Goal: Register for event/course

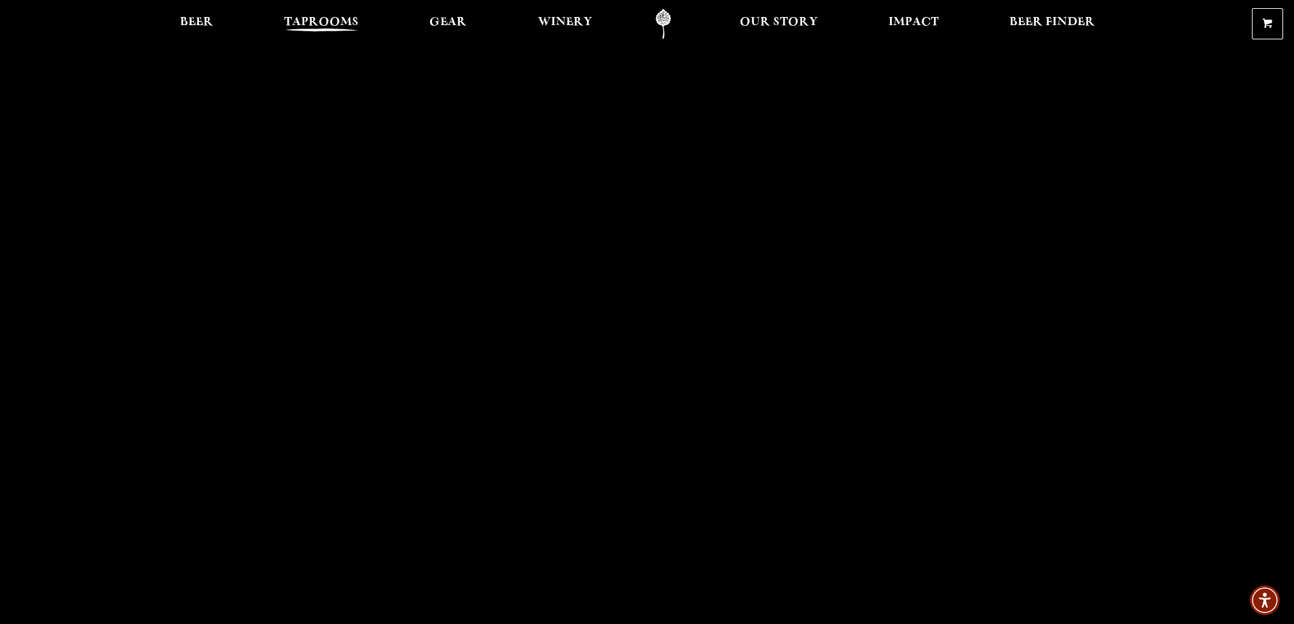
click at [327, 24] on span "Taprooms" at bounding box center [321, 22] width 75 height 11
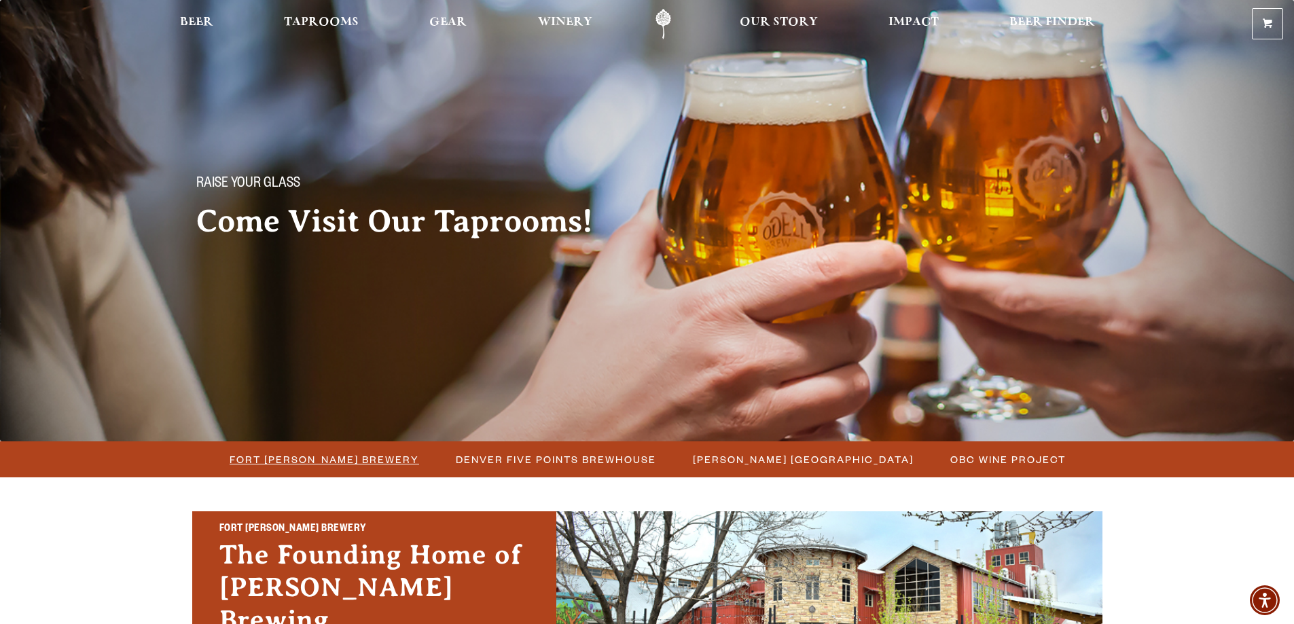
click at [321, 454] on span "Fort [PERSON_NAME] Brewery" at bounding box center [325, 460] width 190 height 20
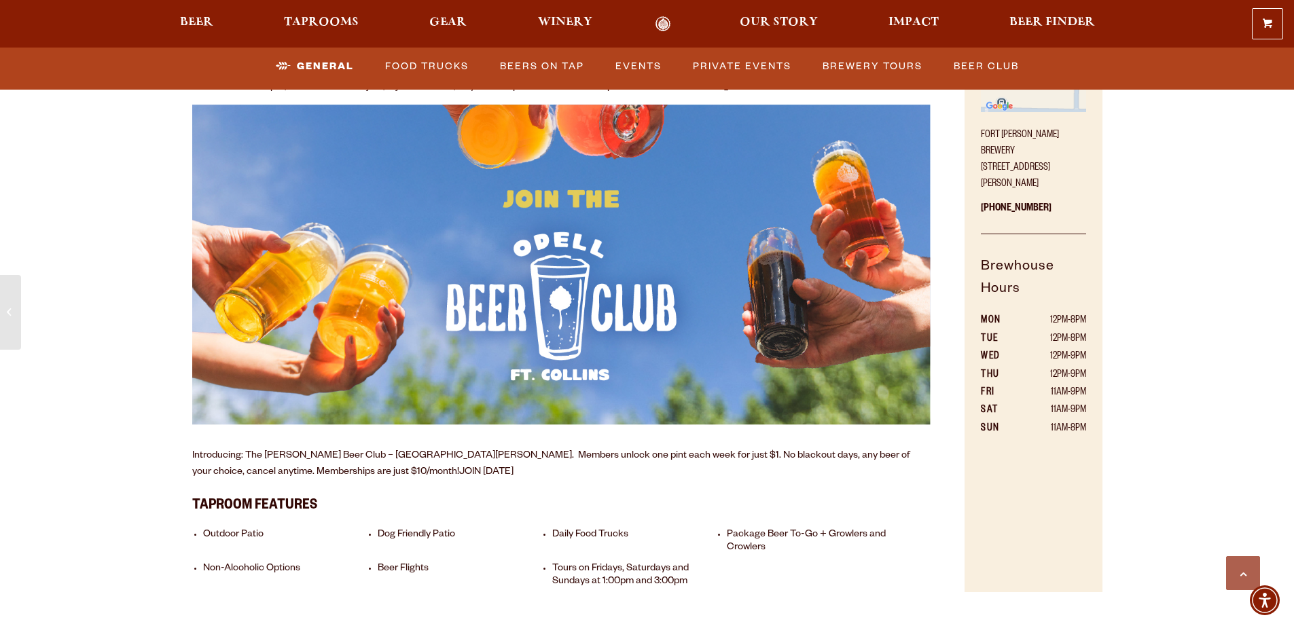
scroll to position [814, 0]
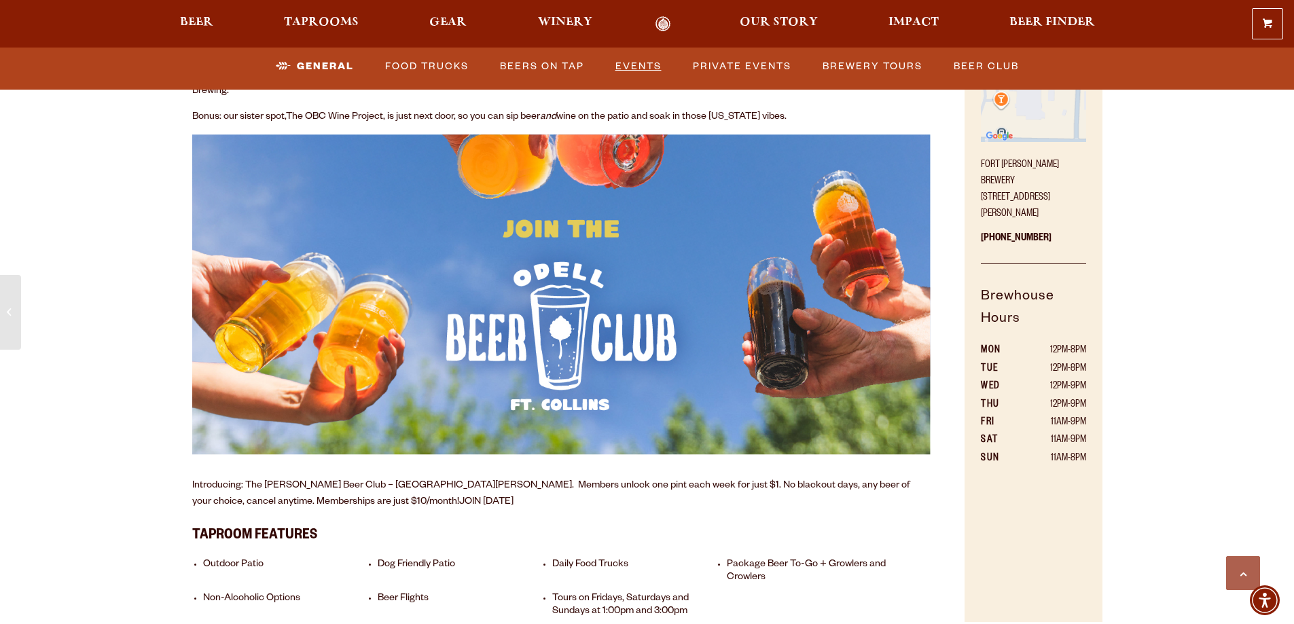
click at [651, 65] on link "Events" at bounding box center [638, 66] width 57 height 31
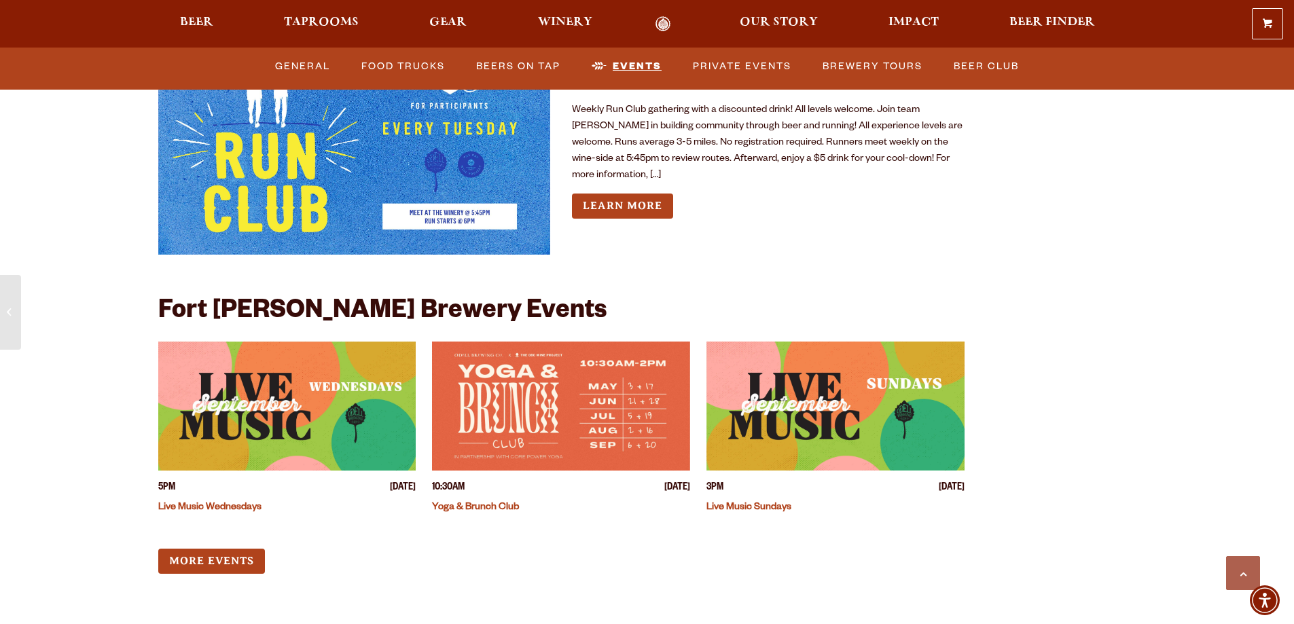
scroll to position [5225, 0]
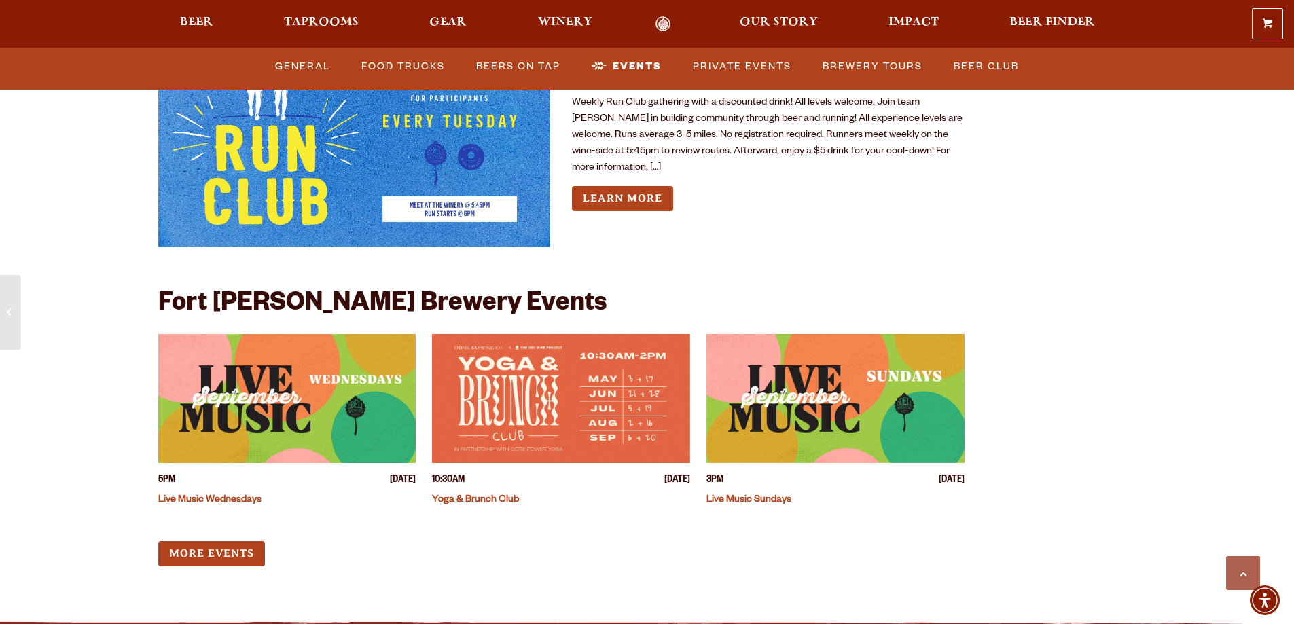
click at [337, 371] on img "View event details" at bounding box center [287, 398] width 258 height 129
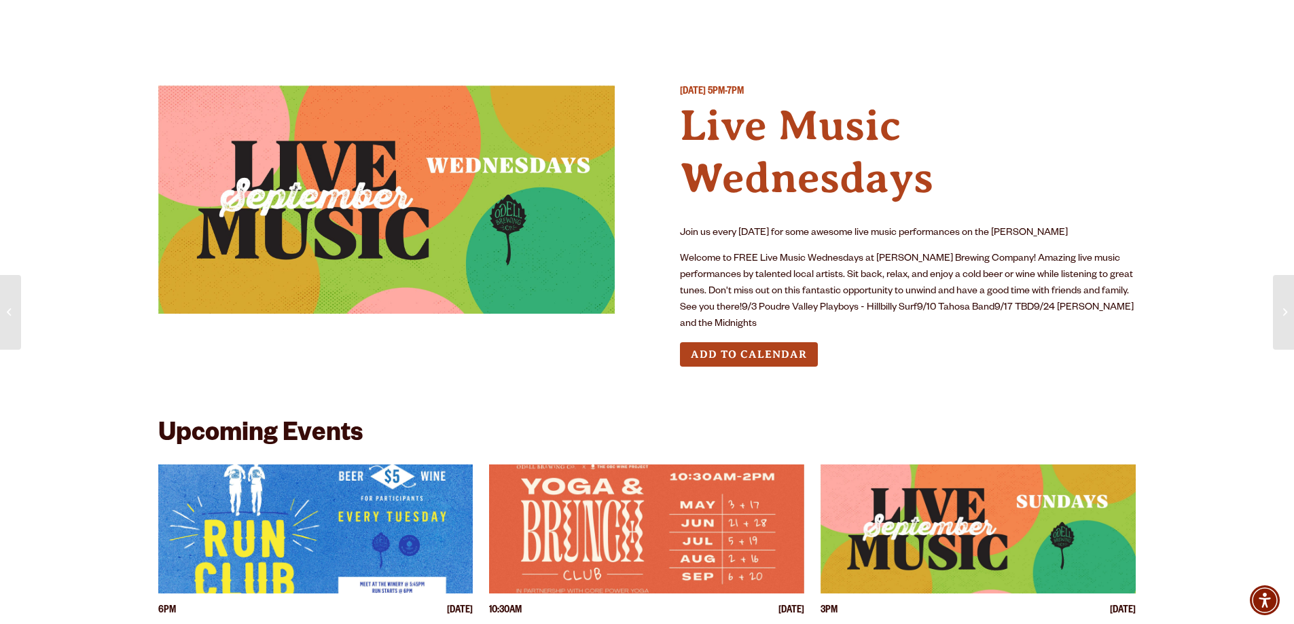
click at [906, 495] on img "View event details" at bounding box center [978, 529] width 315 height 129
